Goal: Task Accomplishment & Management: Manage account settings

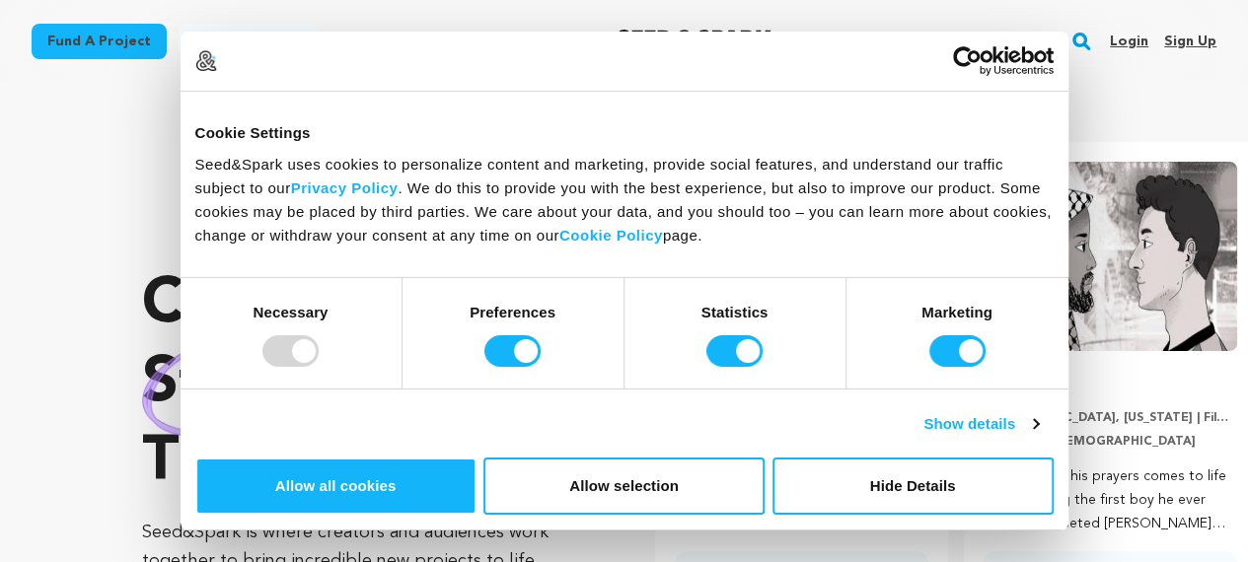
scroll to position [0, 325]
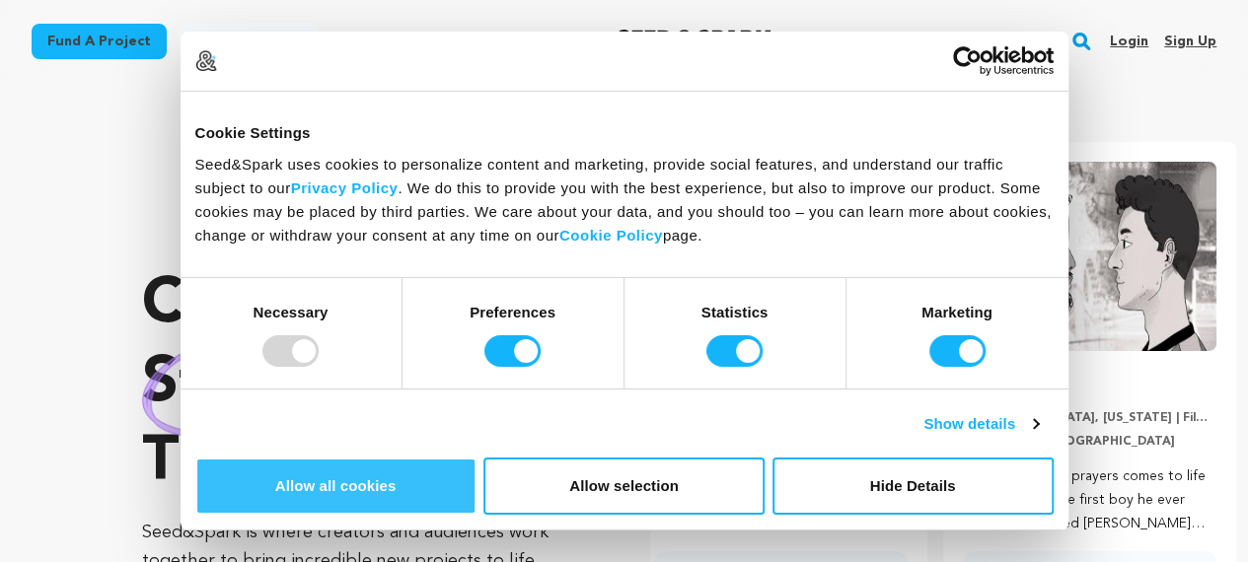
click at [477, 458] on button "Allow all cookies" at bounding box center [335, 486] width 281 height 57
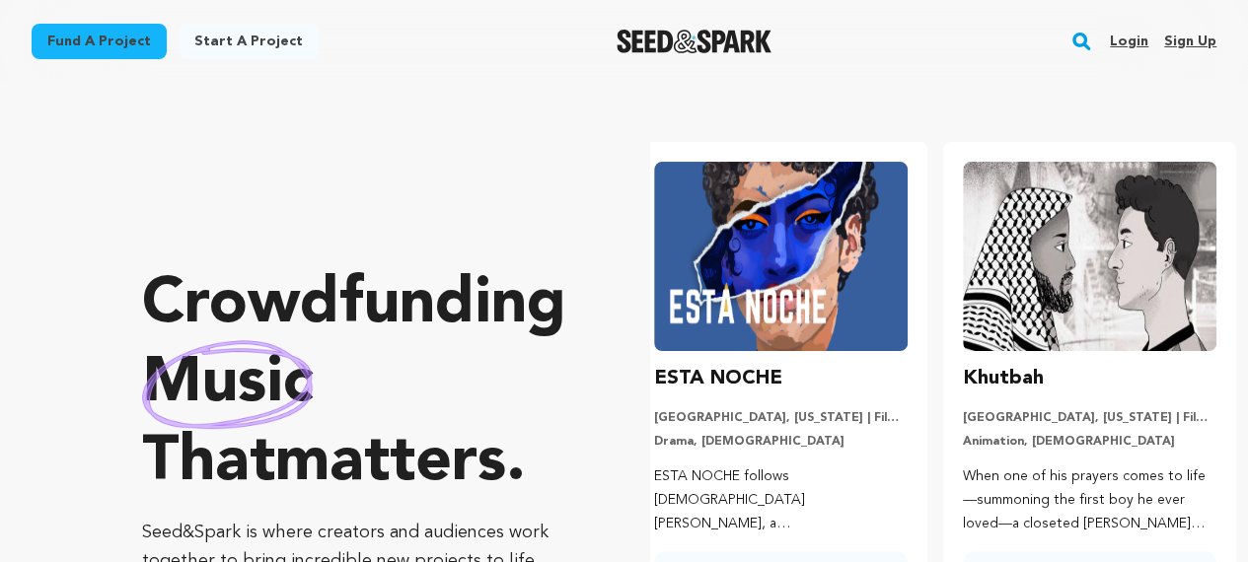
click at [1138, 43] on link "Login" at bounding box center [1129, 42] width 38 height 32
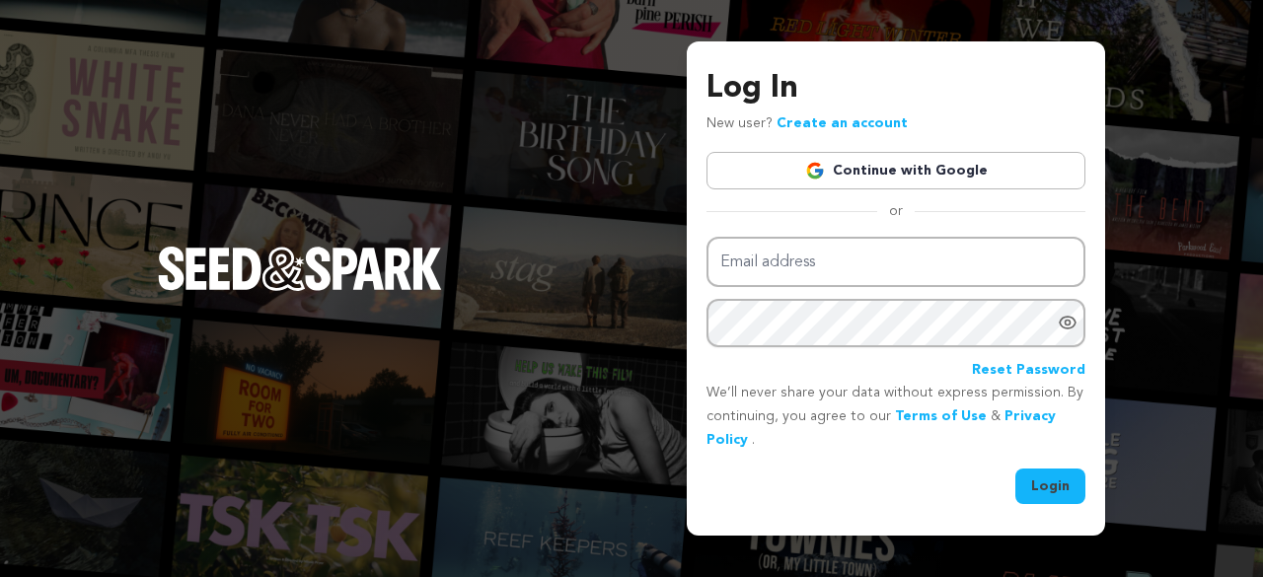
click at [931, 169] on link "Continue with Google" at bounding box center [895, 170] width 379 height 37
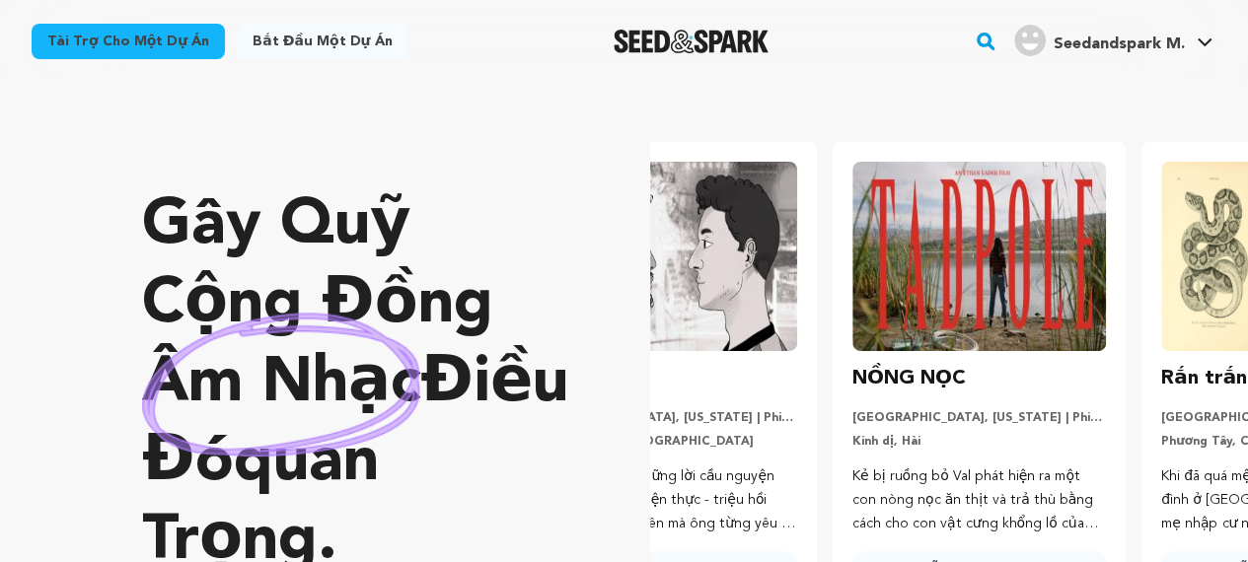
scroll to position [0, 2]
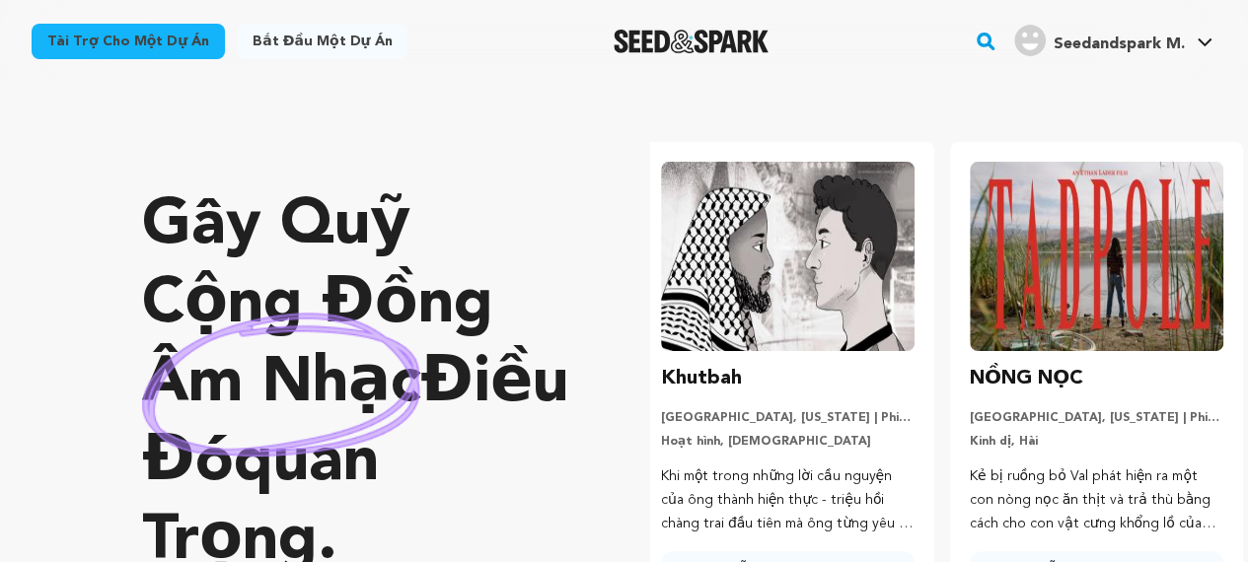
click at [1083, 45] on font "Seedandspark M." at bounding box center [1119, 45] width 131 height 16
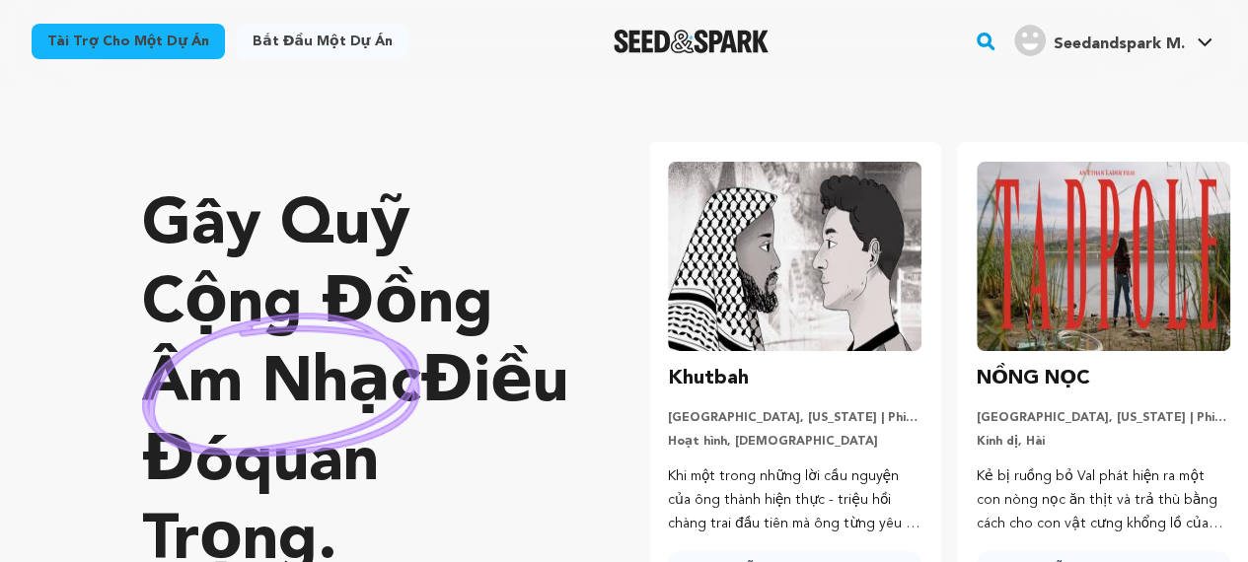
scroll to position [0, 0]
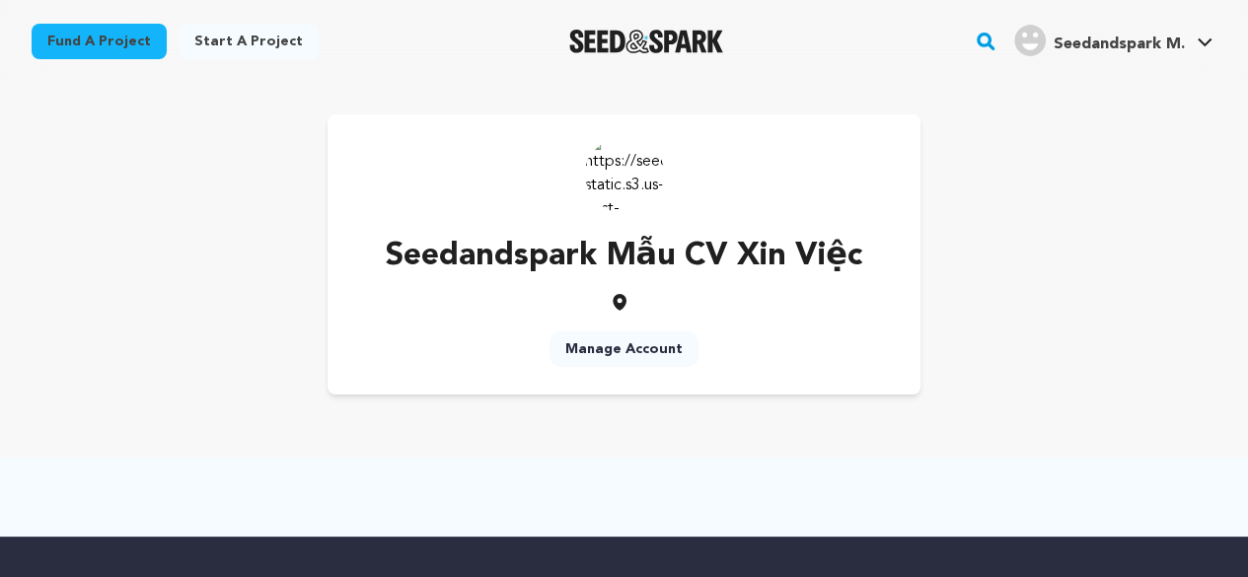
click at [1083, 45] on span "Seedandspark M." at bounding box center [1119, 45] width 131 height 16
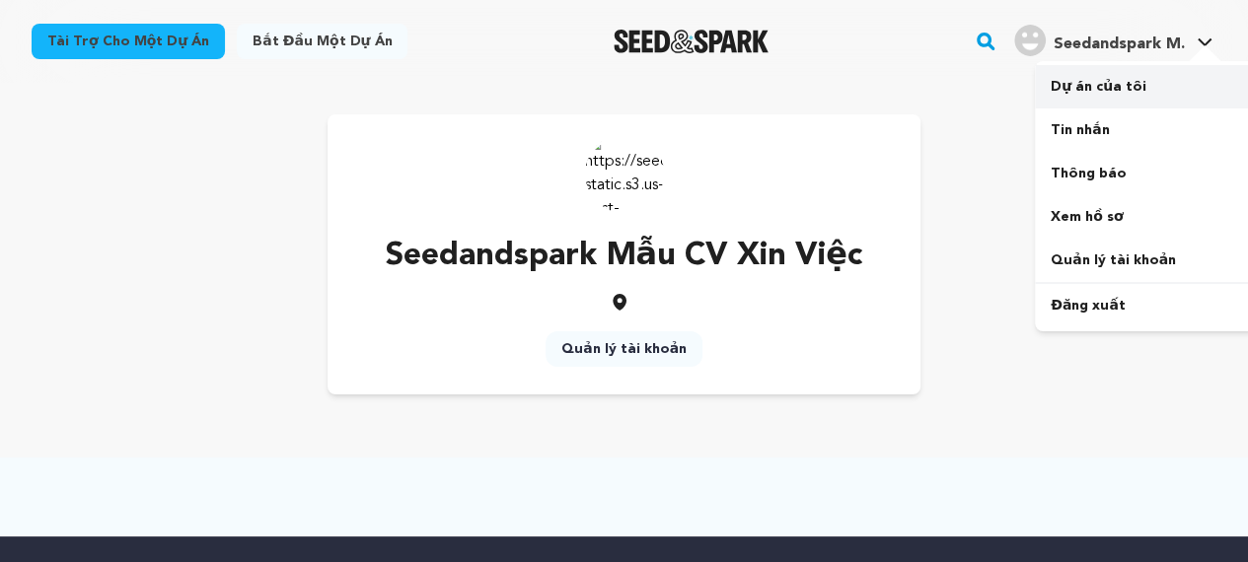
click at [1070, 93] on font "Dự án của tôi" at bounding box center [1099, 87] width 96 height 14
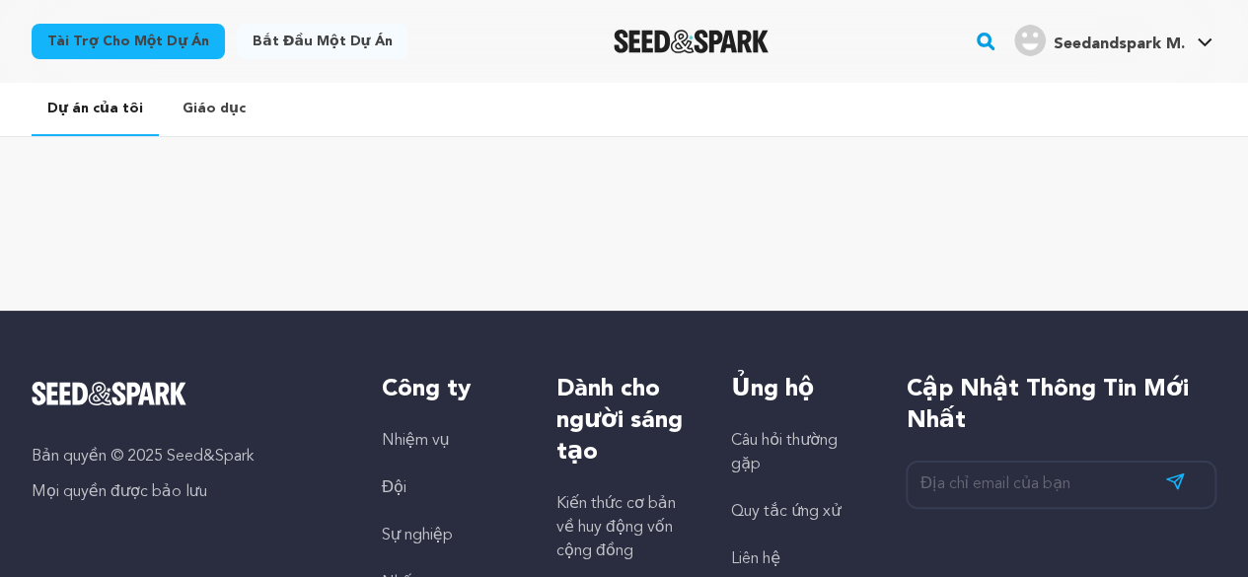
click at [1089, 50] on font "Seedandspark M." at bounding box center [1119, 45] width 131 height 16
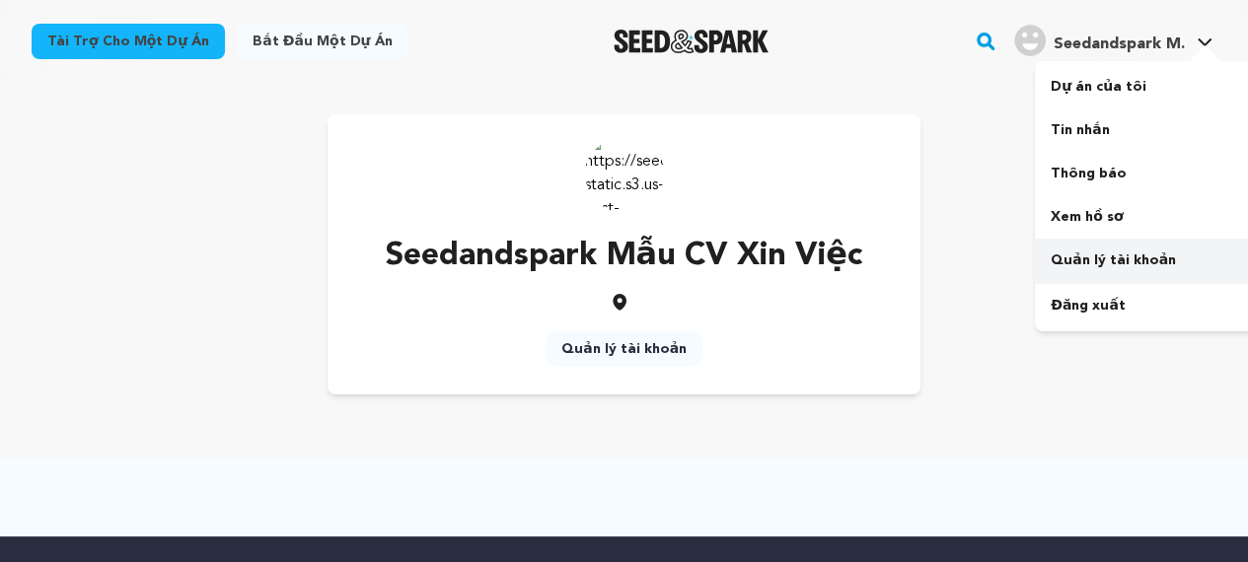
click at [1070, 246] on link "Quản lý tài khoản" at bounding box center [1145, 260] width 221 height 43
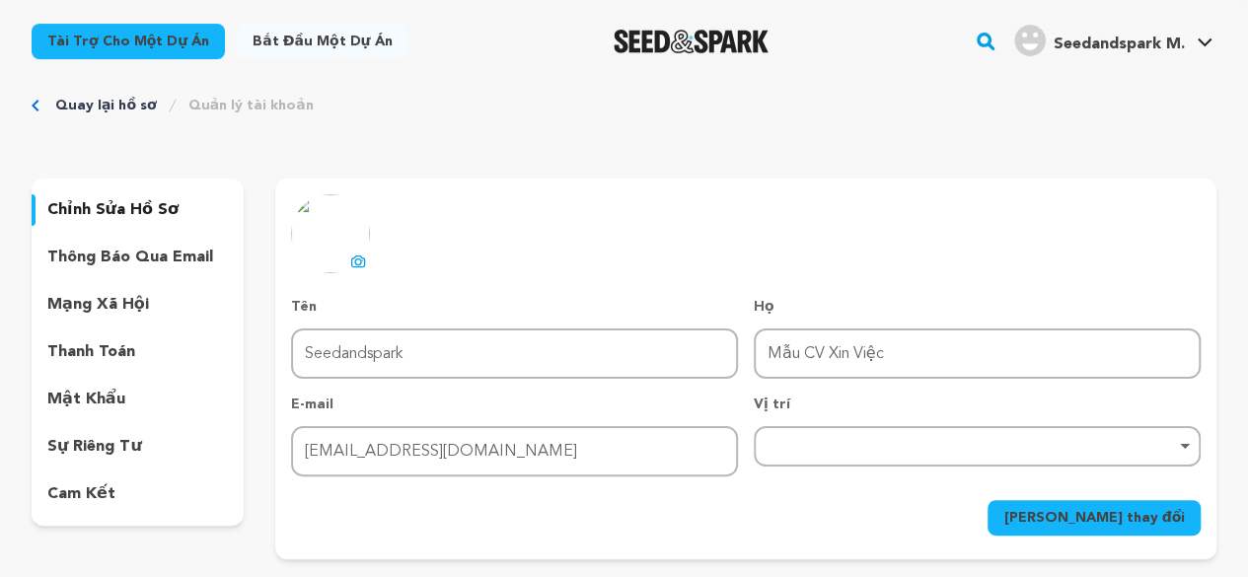
scroll to position [33, 0]
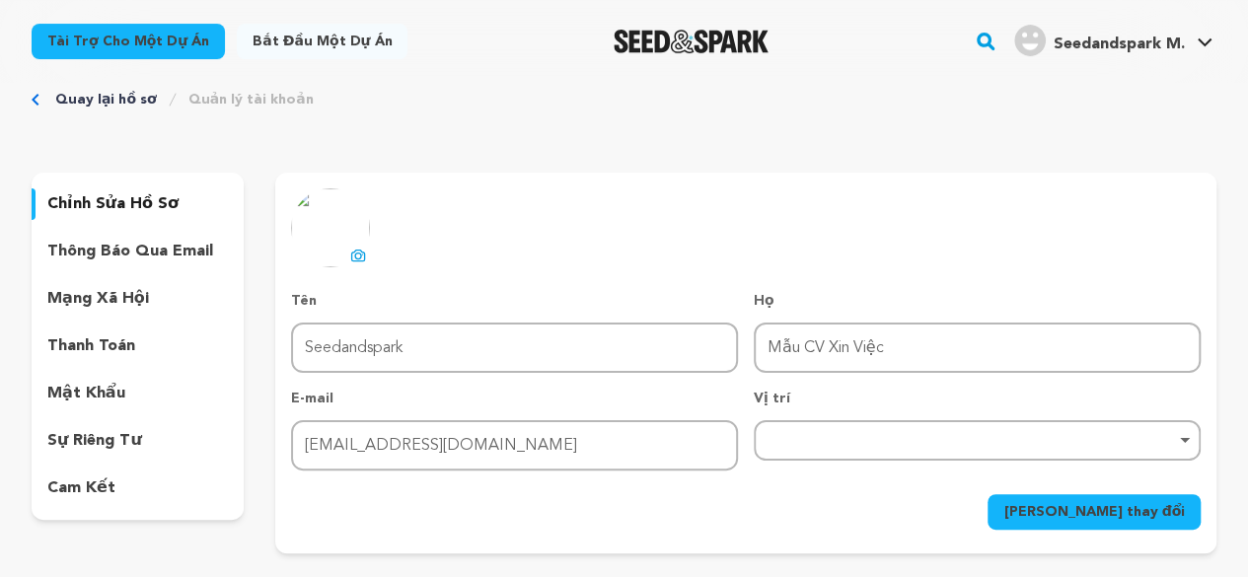
click at [329, 241] on img at bounding box center [330, 227] width 79 height 79
click at [350, 258] on icon at bounding box center [358, 256] width 16 height 16
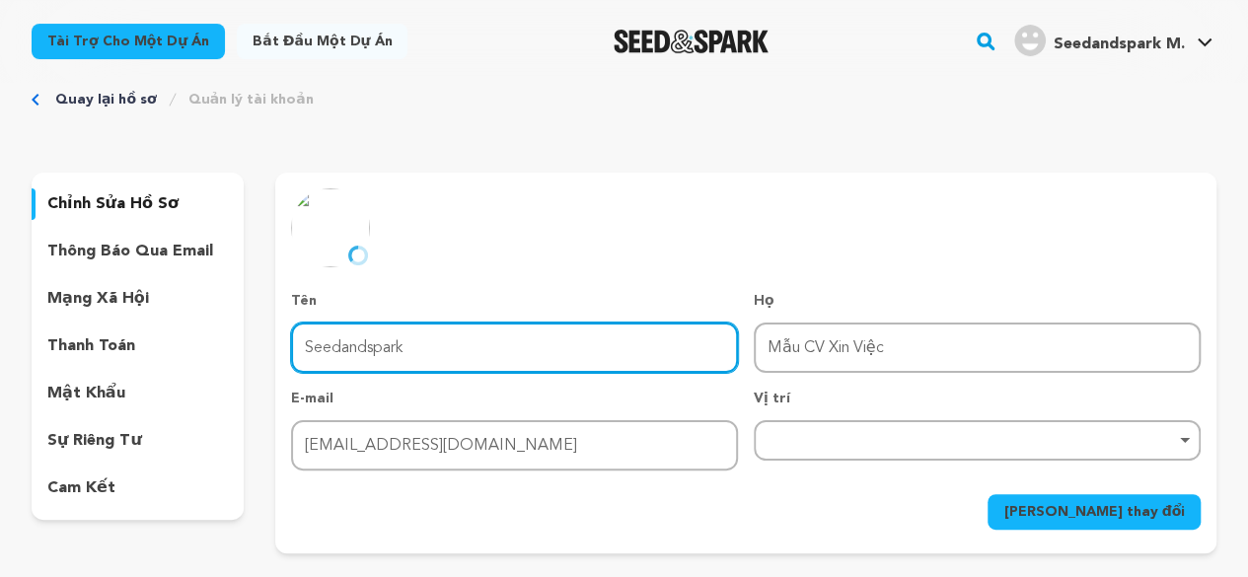
click at [460, 348] on input "Seedandspark" at bounding box center [514, 348] width 447 height 50
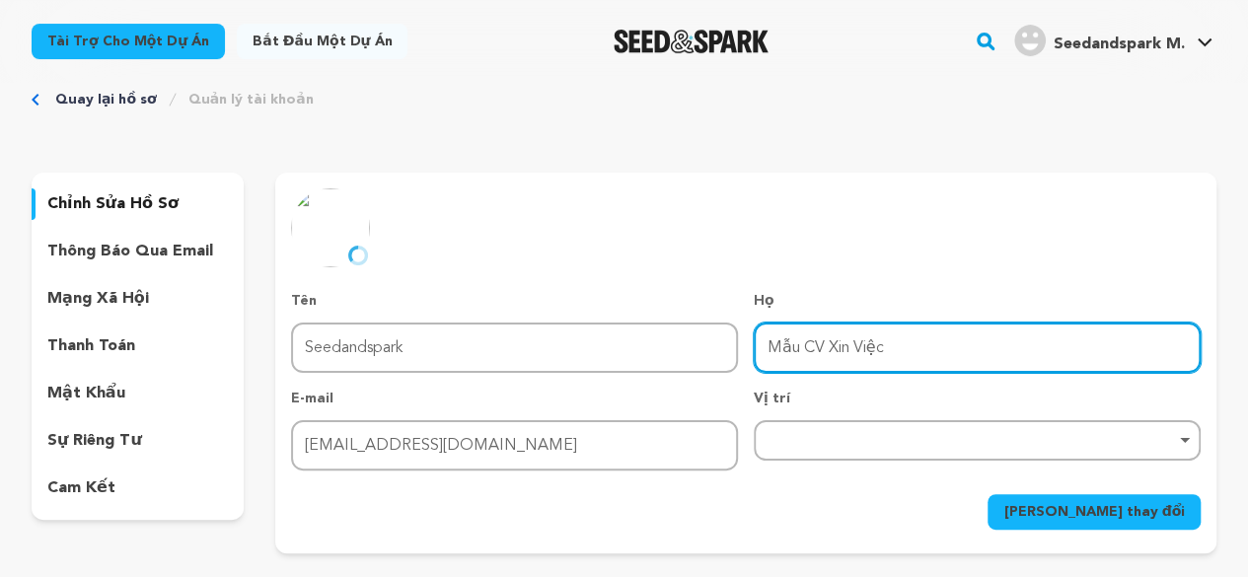
click at [881, 357] on input "Mẫu CV Xin Việc" at bounding box center [977, 348] width 447 height 50
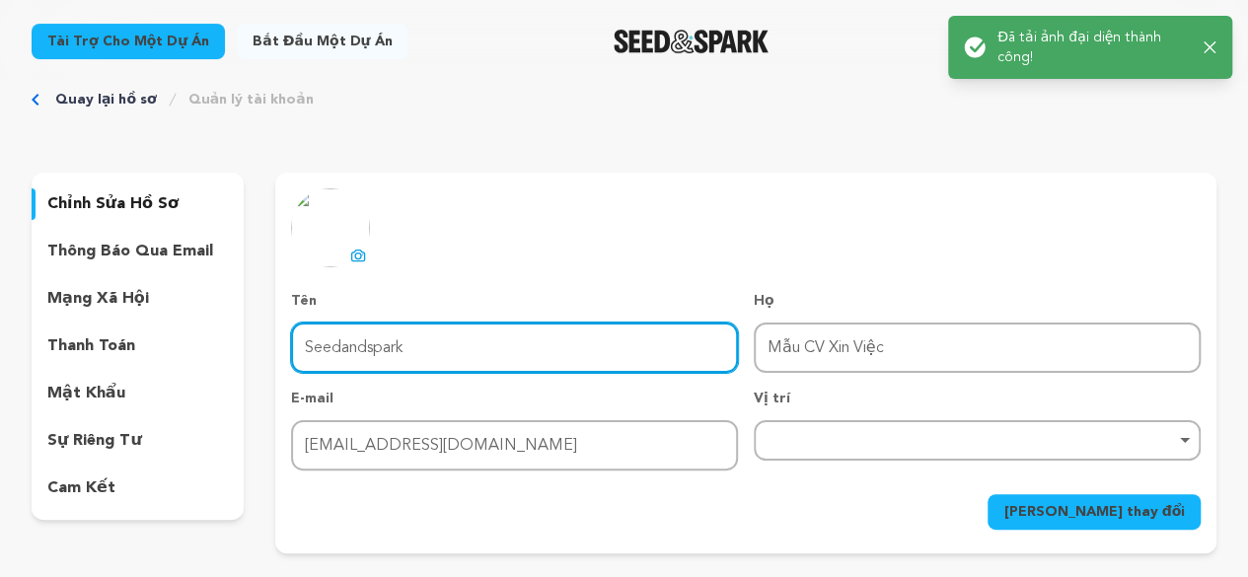
drag, startPoint x: 678, startPoint y: 334, endPoint x: 260, endPoint y: 357, distance: 419.0
click at [260, 357] on div "chỉnh sửa hồ sơ thông báo qua email mạng xã hội thanh toán mật khẩu sự riêng tư…" at bounding box center [624, 363] width 1185 height 381
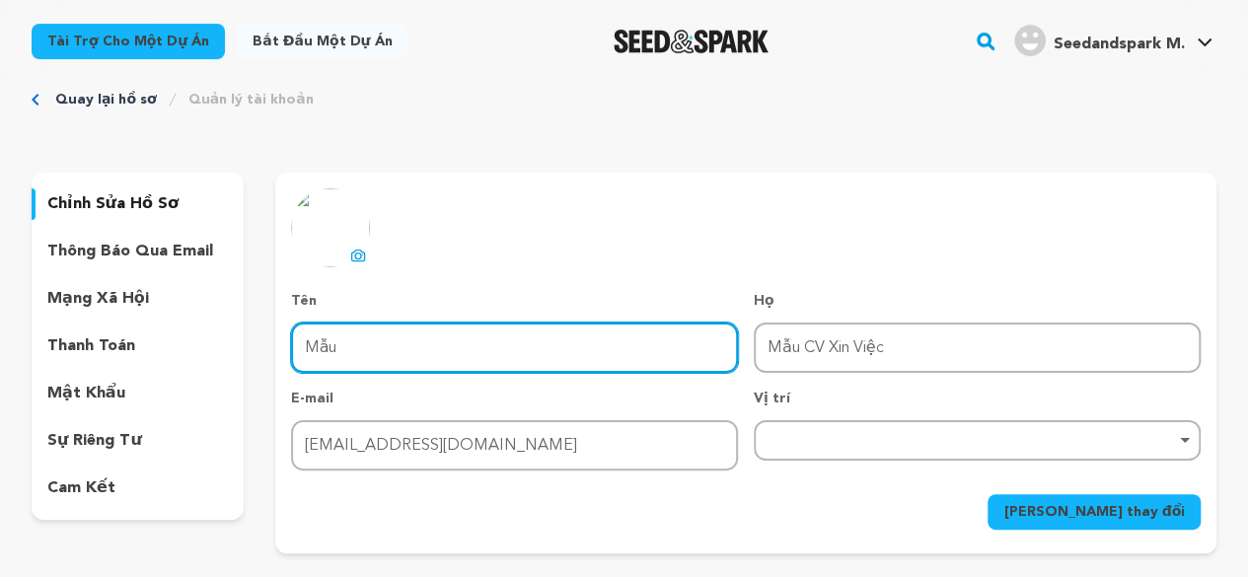
type input "Mẫu"
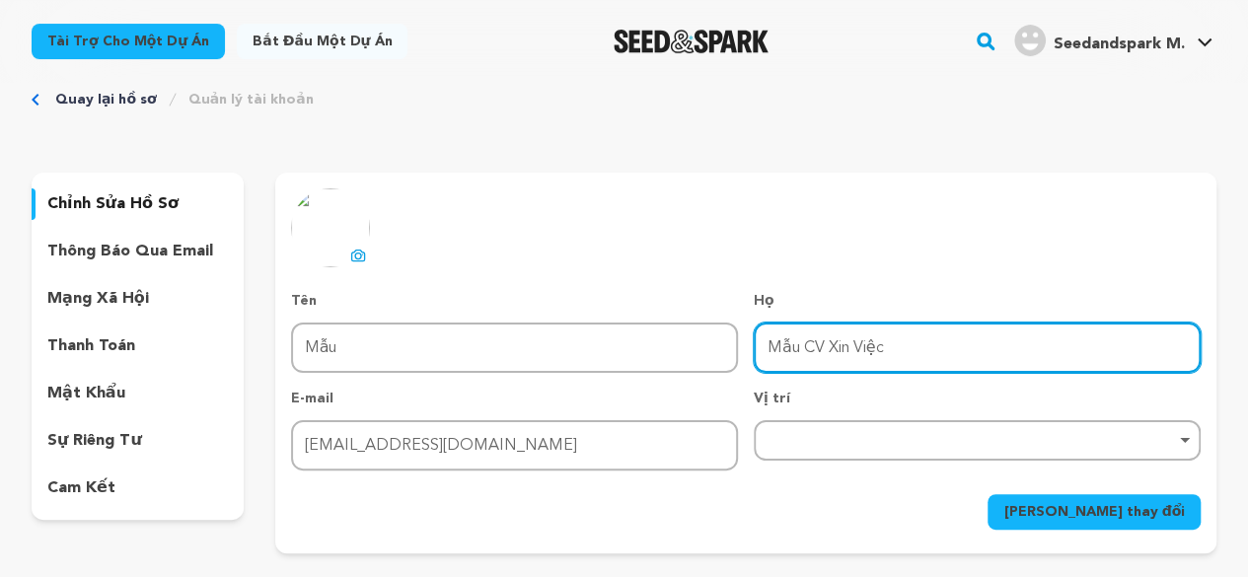
drag, startPoint x: 805, startPoint y: 351, endPoint x: 713, endPoint y: 364, distance: 92.7
click at [713, 364] on div "Tên Tên Mẫu Họ Họ Mẫu CV Xin Việc E-mail E-mail [EMAIL_ADDRESS][DOMAIN_NAME] Vị…" at bounding box center [746, 381] width 910 height 180
type input "CV Xin Việc"
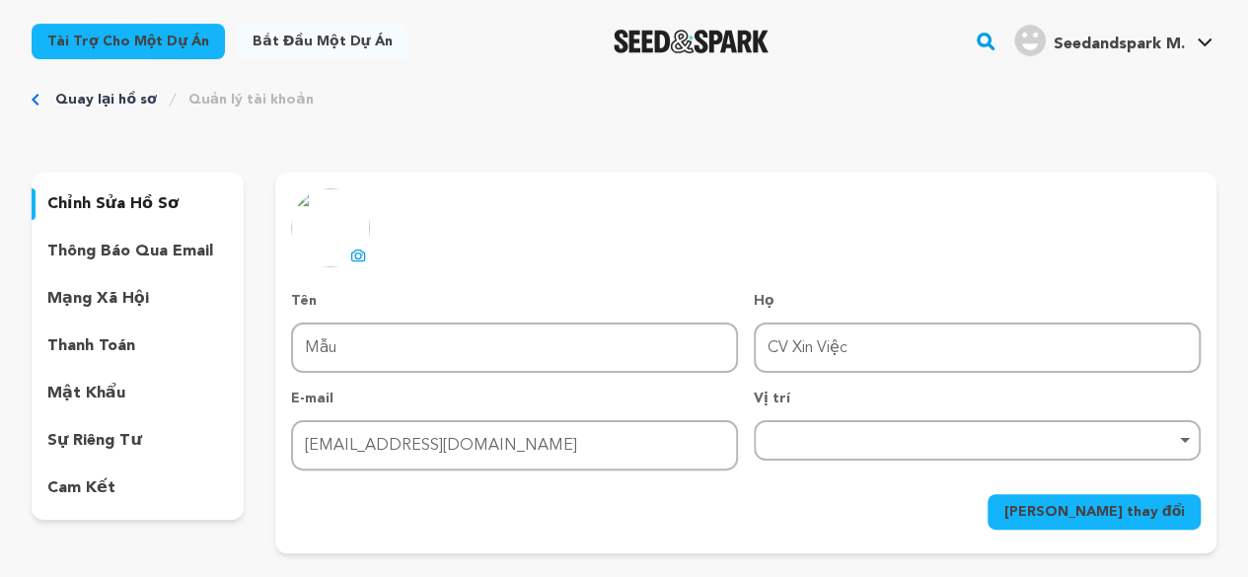
click at [671, 409] on div "E-mail E-mail [EMAIL_ADDRESS][DOMAIN_NAME]" at bounding box center [514, 430] width 447 height 82
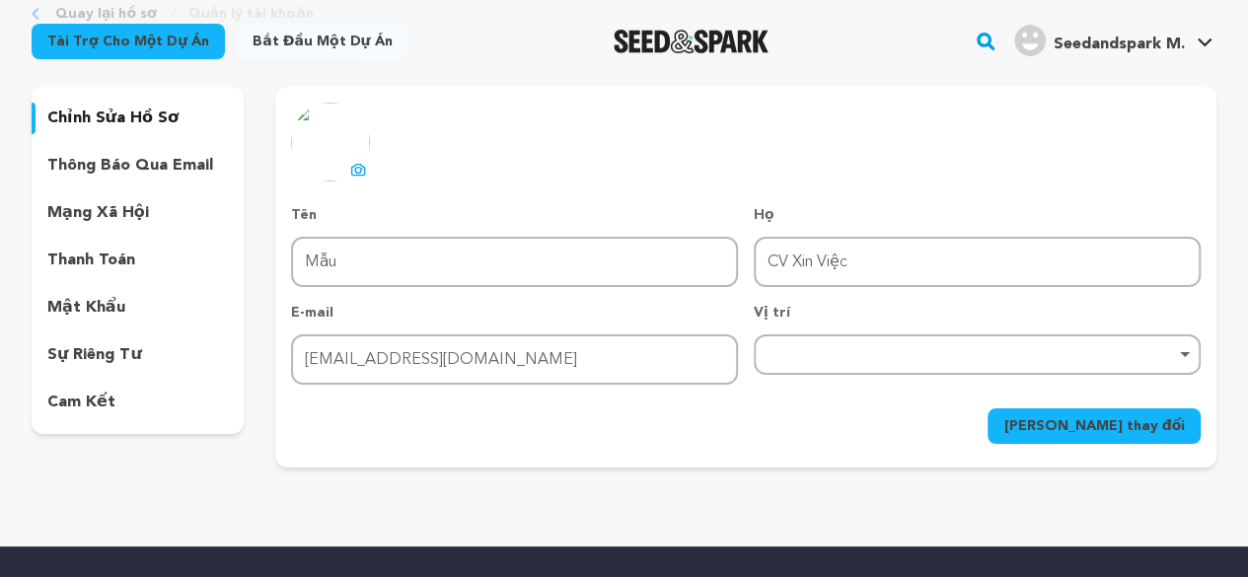
scroll to position [120, 0]
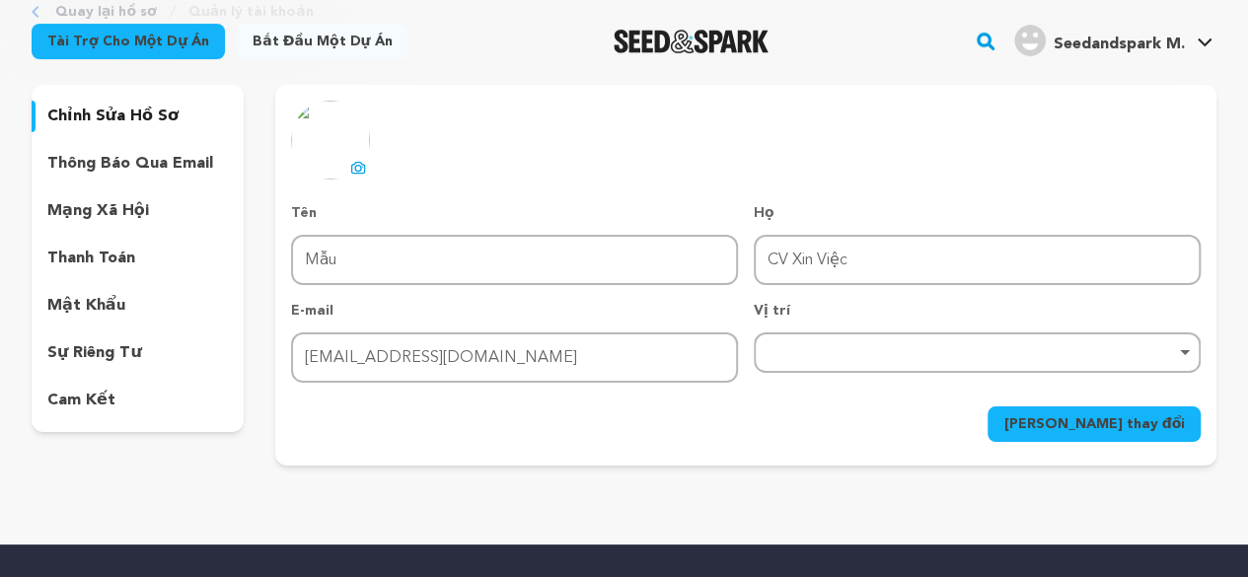
click at [817, 354] on div "Xóa mục" at bounding box center [977, 352] width 427 height 8
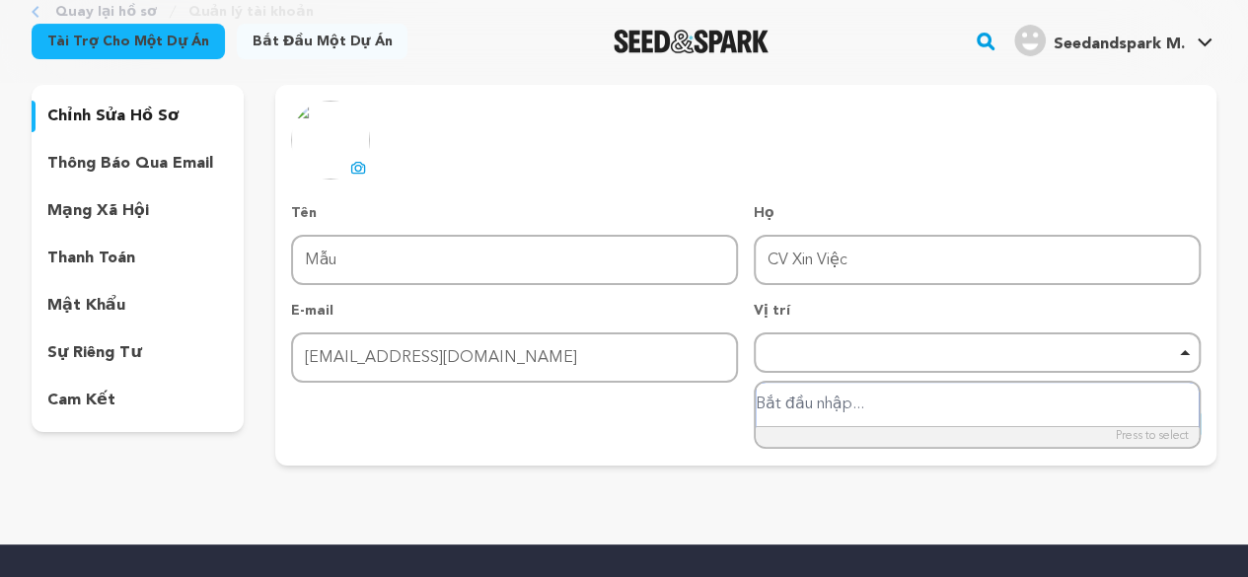
paste input "15 [PERSON_NAME], P. [GEOGRAPHIC_DATA], [GEOGRAPHIC_DATA], [GEOGRAPHIC_DATA]"
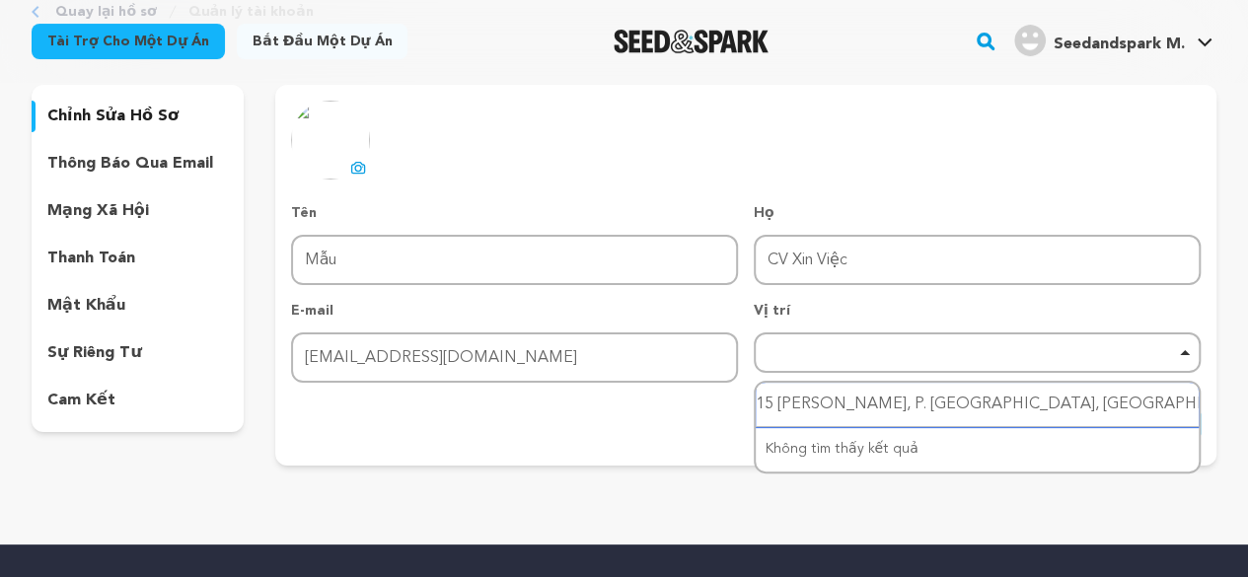
type input "15 [PERSON_NAME], P. [GEOGRAPHIC_DATA], [GEOGRAPHIC_DATA], [GEOGRAPHIC_DATA]"
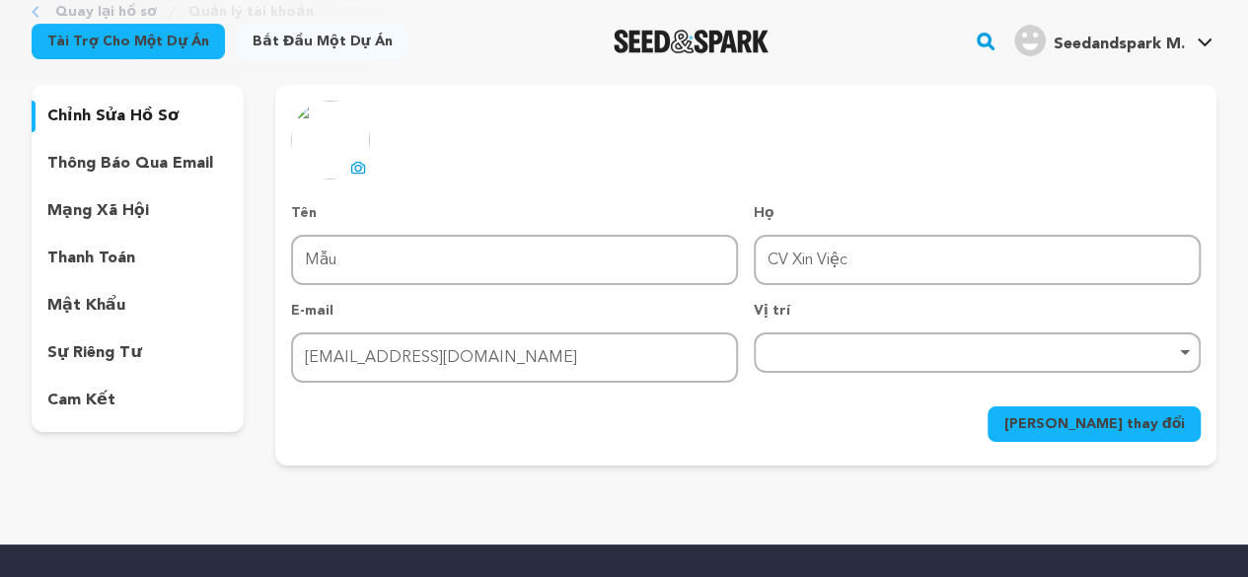
click at [718, 429] on div "[PERSON_NAME] thay đổi" at bounding box center [746, 425] width 910 height 36
click at [1109, 417] on font "[PERSON_NAME] thay đổi" at bounding box center [1094, 424] width 182 height 14
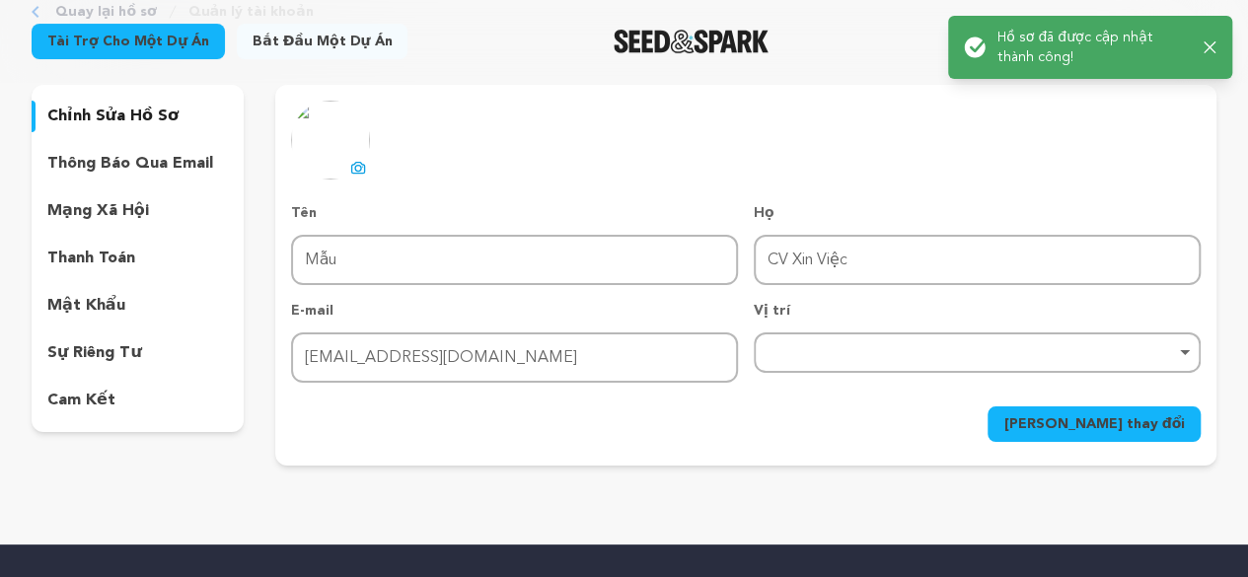
scroll to position [0, 0]
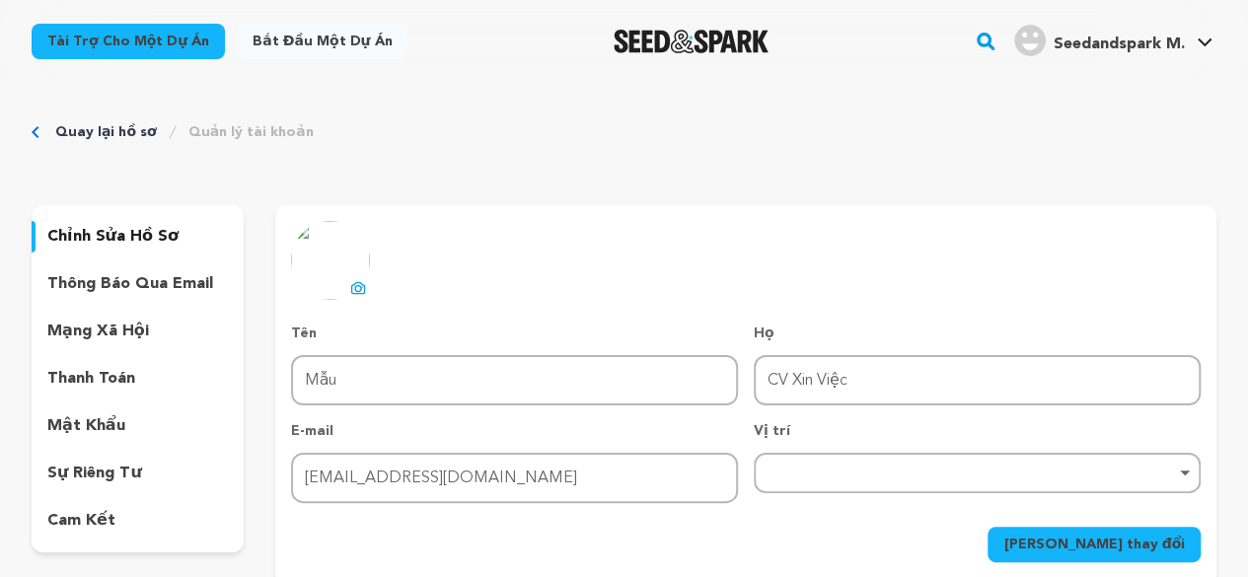
click at [99, 126] on font "Quay lại hồ sơ" at bounding box center [106, 132] width 102 height 14
